Goal: Transaction & Acquisition: Subscribe to service/newsletter

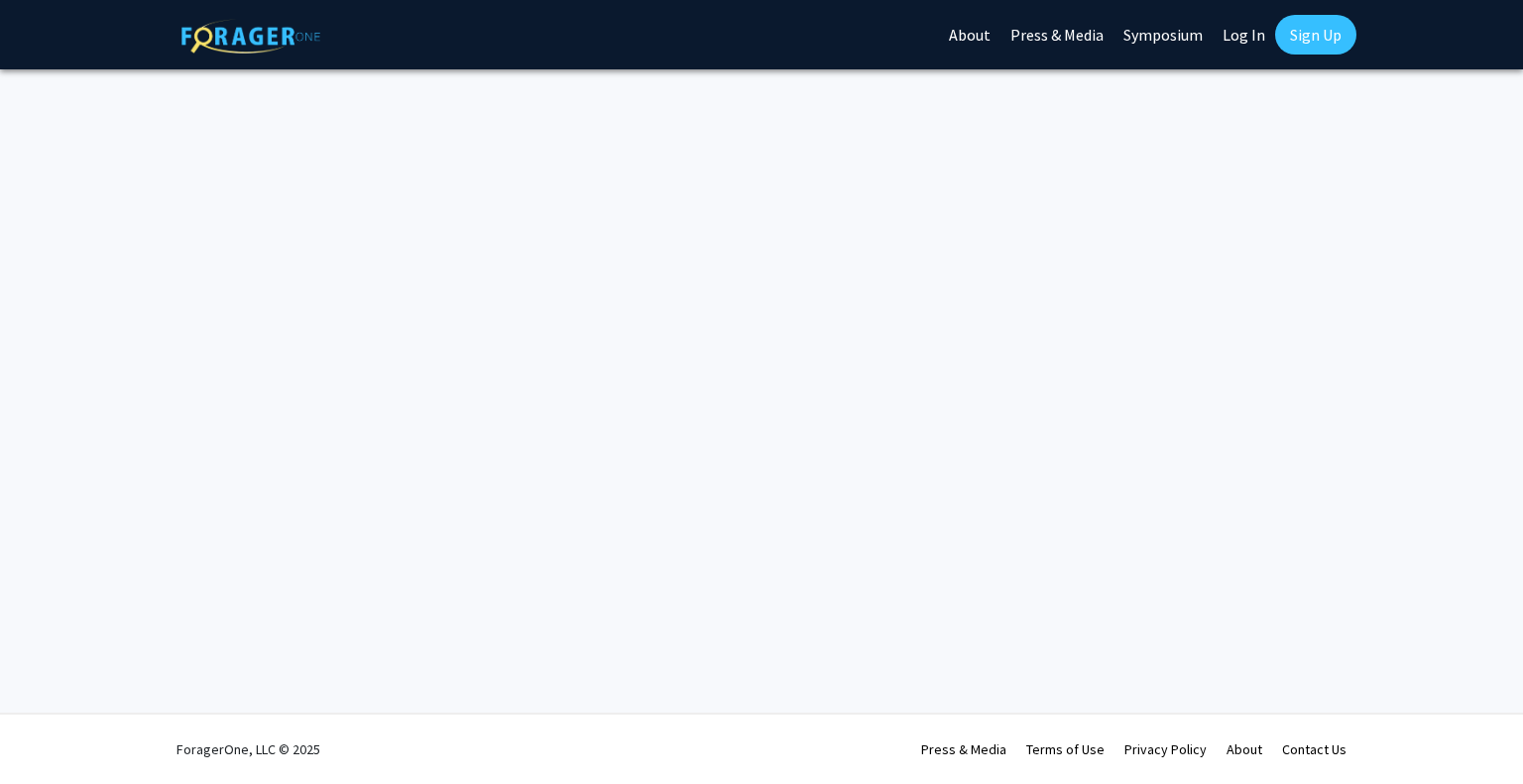
click at [1236, 27] on link "Log In" at bounding box center [1244, 35] width 63 height 70
click at [1230, 31] on link "Log In" at bounding box center [1244, 35] width 63 height 70
click at [1295, 33] on link "Sign Up" at bounding box center [1315, 35] width 81 height 40
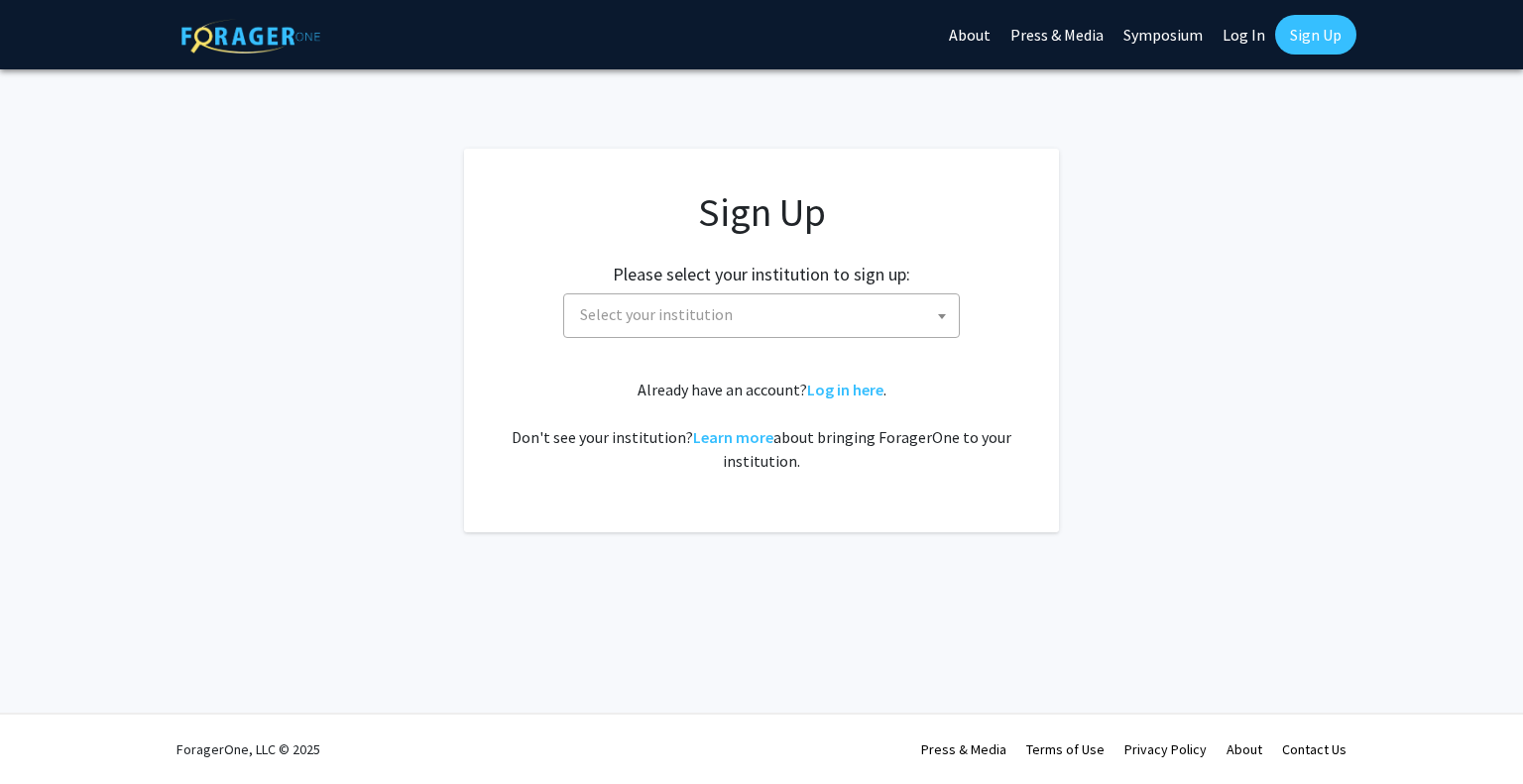
click at [1274, 23] on link "Log In" at bounding box center [1244, 35] width 63 height 70
click at [1238, 35] on link "Log In" at bounding box center [1244, 35] width 63 height 70
click at [231, 34] on img at bounding box center [251, 36] width 139 height 35
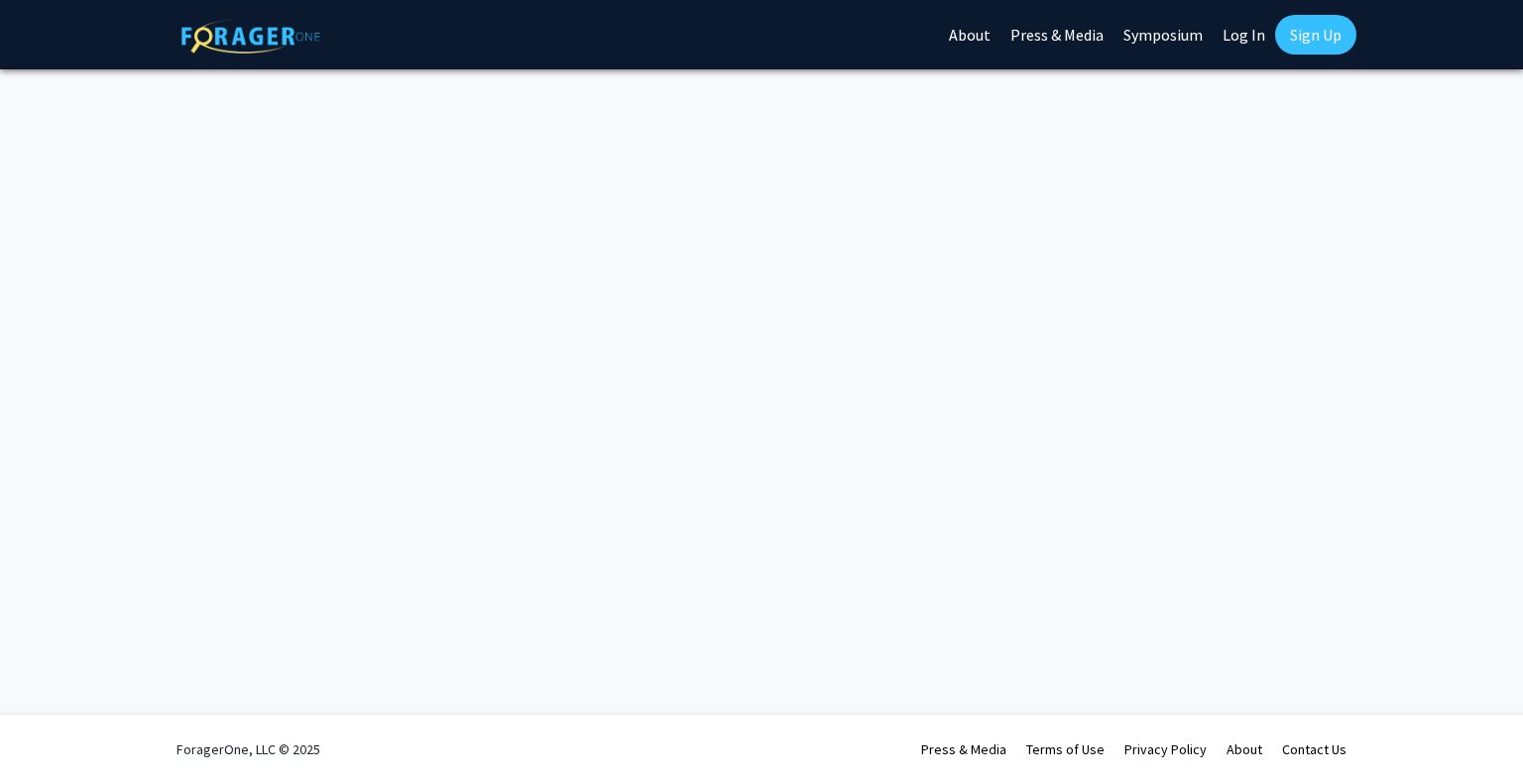
click at [1250, 31] on link "Log In" at bounding box center [1244, 35] width 63 height 70
click at [249, 27] on img at bounding box center [251, 36] width 139 height 35
click at [944, 40] on div "Skip navigation About Press & Media Symposium Log In Sign Up" at bounding box center [762, 35] width 1191 height 70
click at [957, 40] on link "About" at bounding box center [970, 35] width 62 height 70
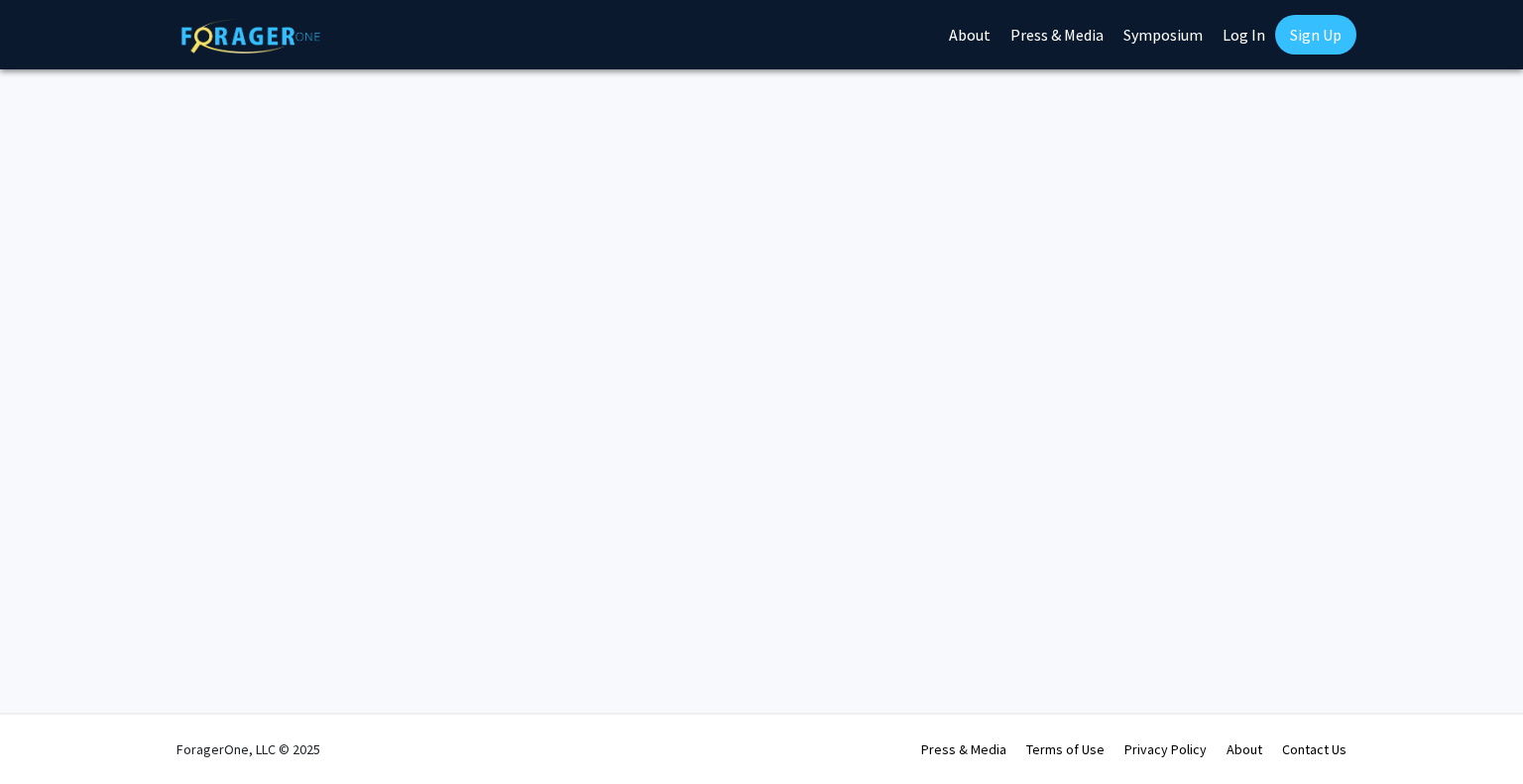
click at [1246, 49] on link "Log In" at bounding box center [1244, 35] width 63 height 70
click at [1238, 31] on link "Log In" at bounding box center [1244, 35] width 63 height 70
click at [1309, 37] on link "Sign Up" at bounding box center [1315, 35] width 81 height 40
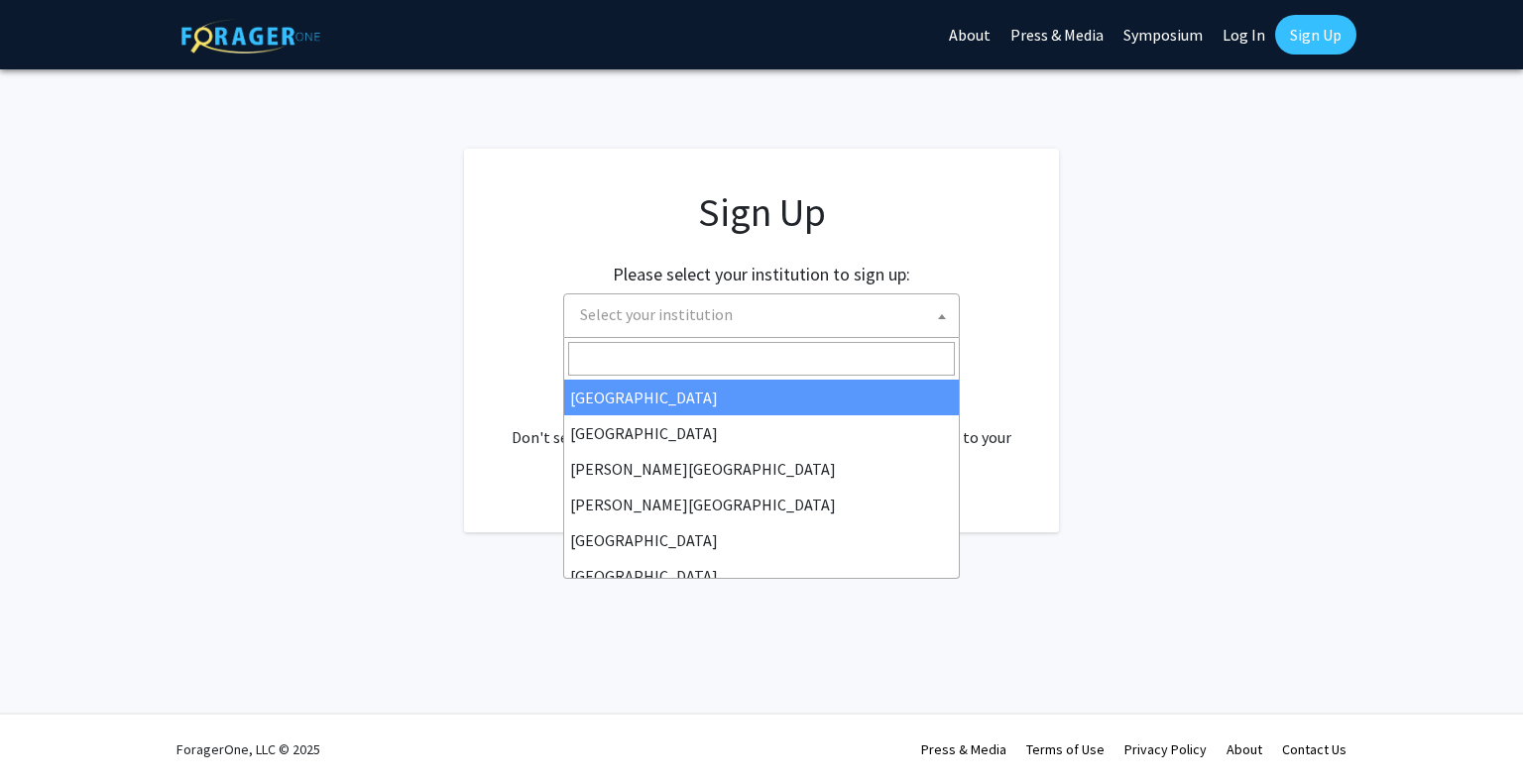
click at [813, 313] on span "Select your institution" at bounding box center [765, 314] width 387 height 41
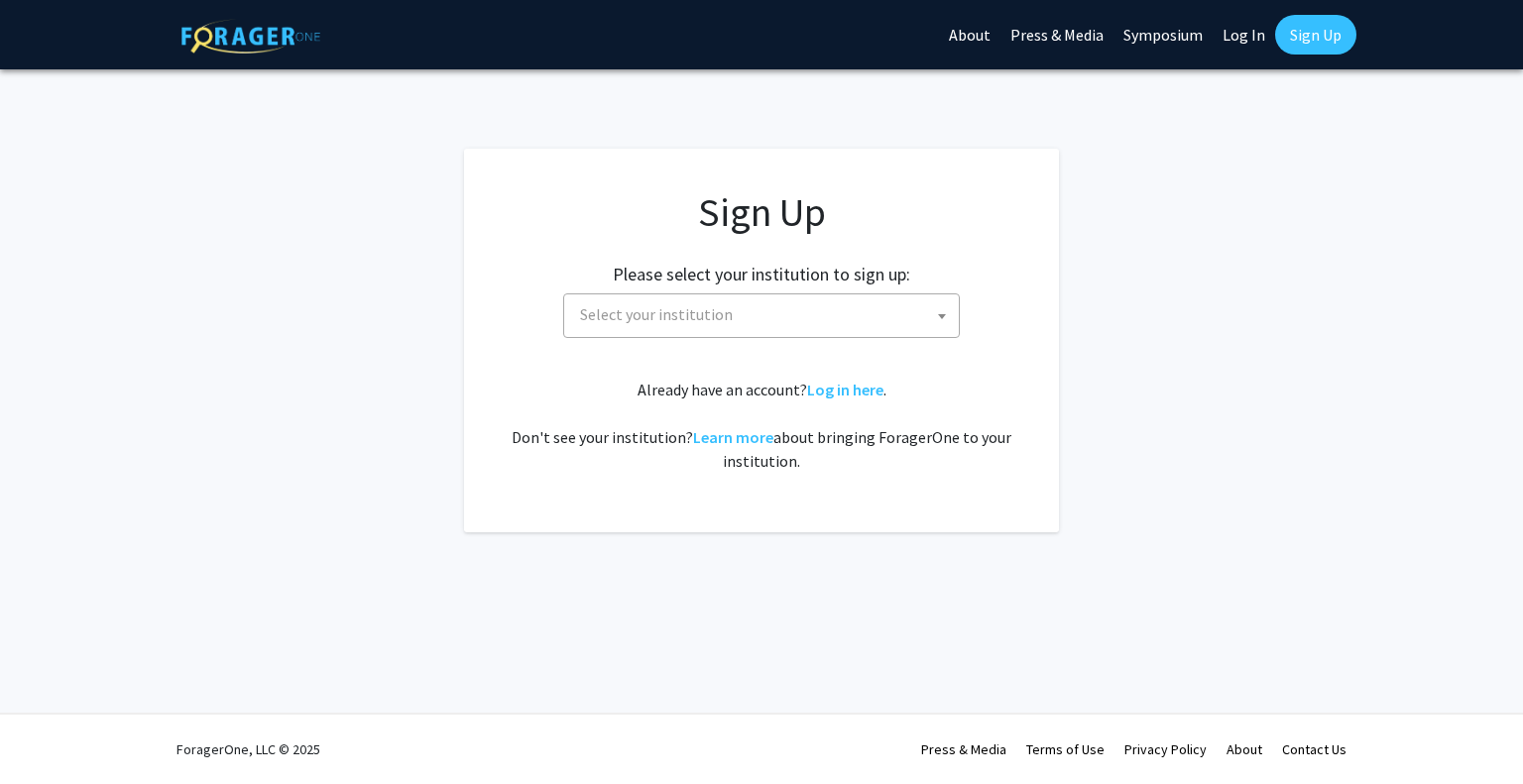
drag, startPoint x: 1100, startPoint y: 332, endPoint x: 1012, endPoint y: 356, distance: 91.2
click at [1091, 333] on app-signup "Sign Up Please select your institution to sign up: Baylor University Brandeis U…" at bounding box center [762, 340] width 1523 height 384
click at [825, 392] on link "Log in here" at bounding box center [845, 390] width 77 height 20
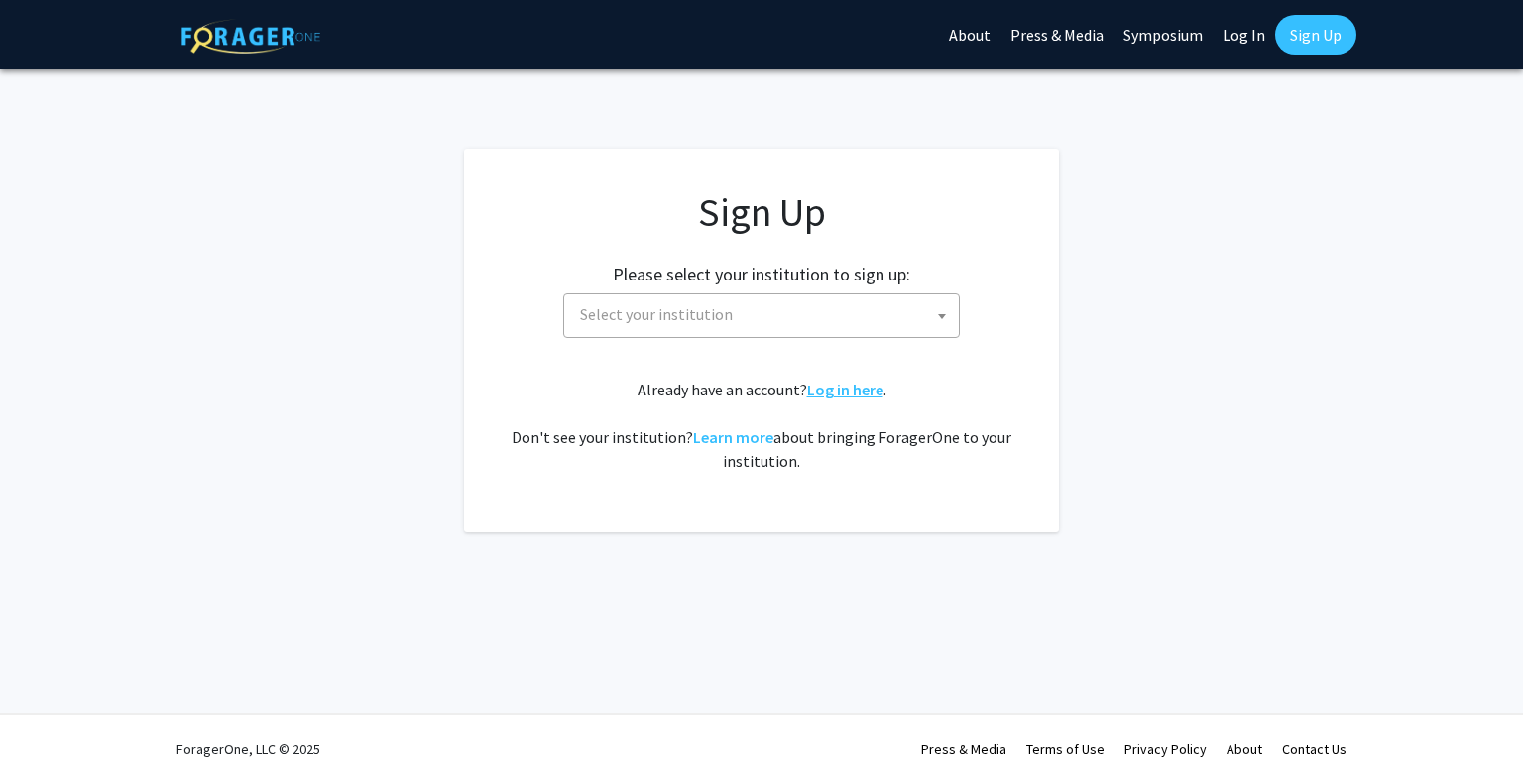
click at [825, 392] on link "Log in here" at bounding box center [845, 390] width 77 height 20
